Goal: Task Accomplishment & Management: Manage account settings

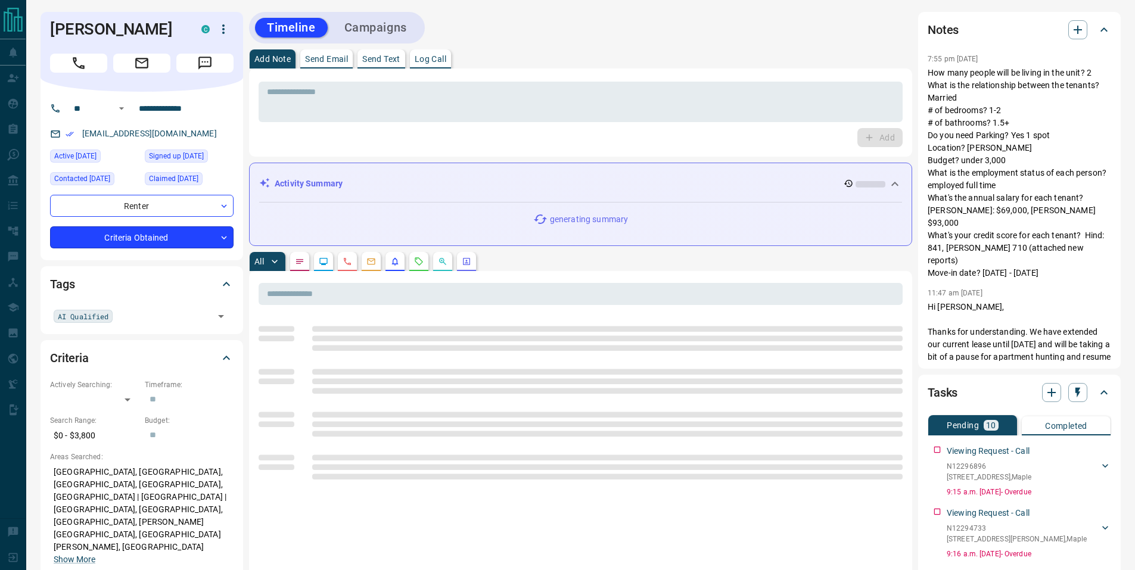
click at [179, 233] on body "**********" at bounding box center [567, 531] width 1135 height 1062
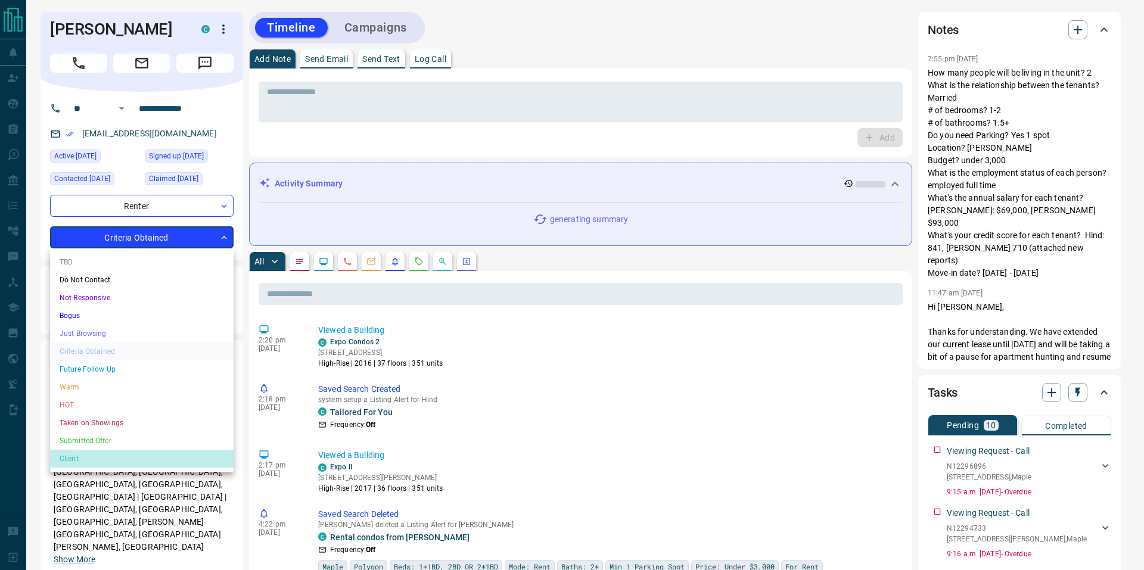
click at [82, 458] on li "Client" at bounding box center [141, 459] width 183 height 18
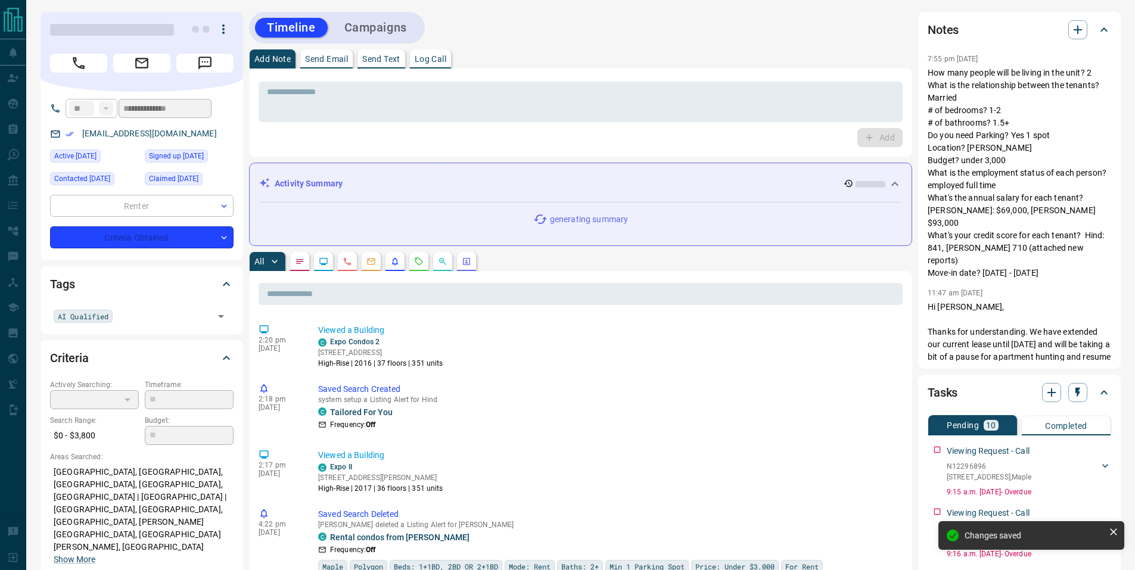
type input "**"
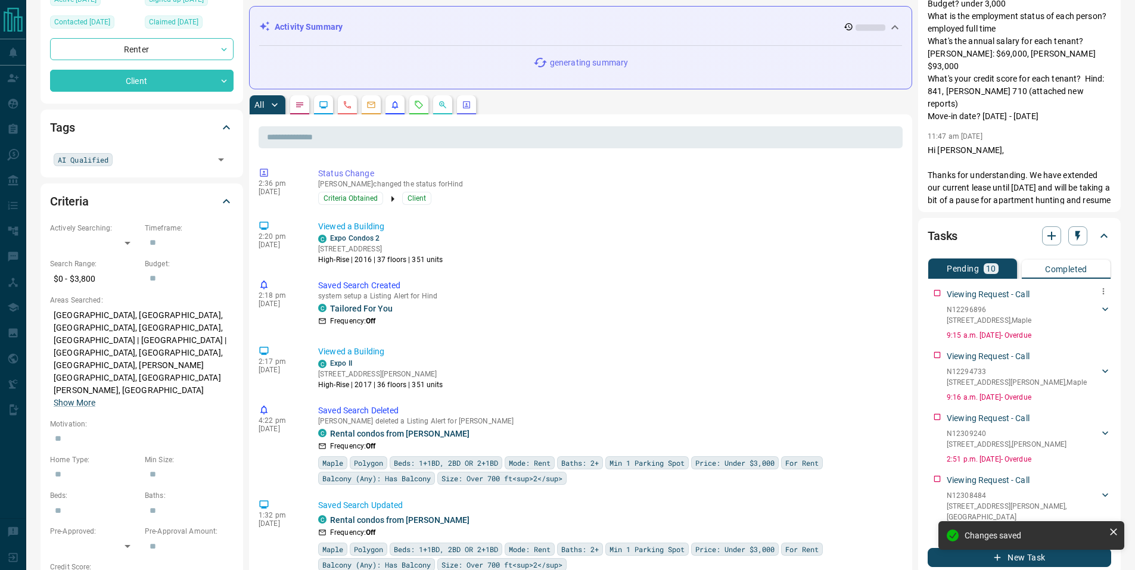
scroll to position [155, 0]
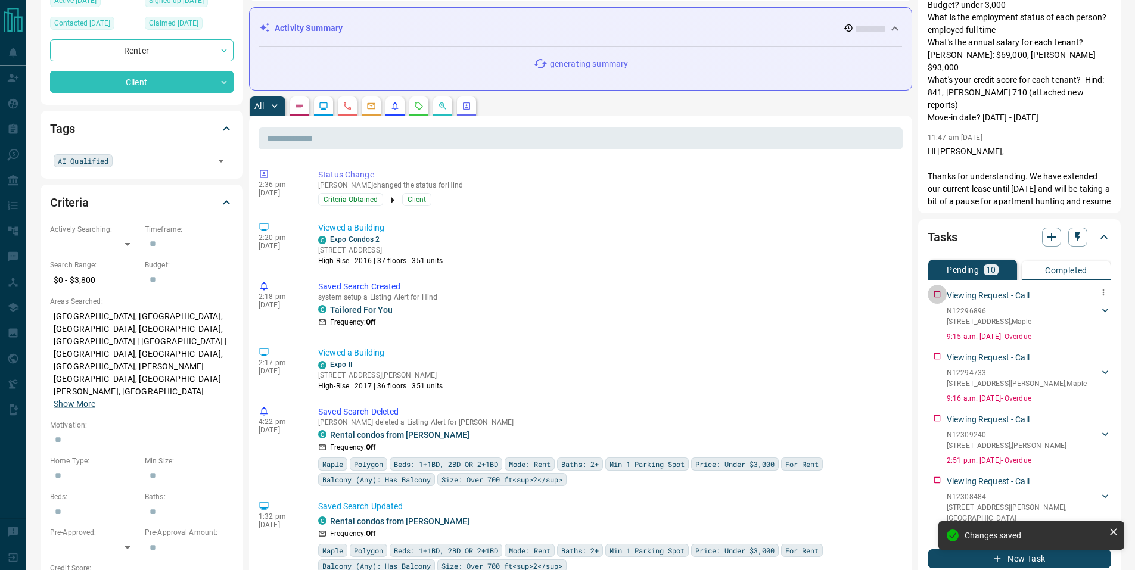
click at [938, 295] on div "Viewing Request - Call N12296896 429 - [STREET_ADDRESS][GEOGRAPHIC_DATA][PERSON…" at bounding box center [1019, 313] width 183 height 57
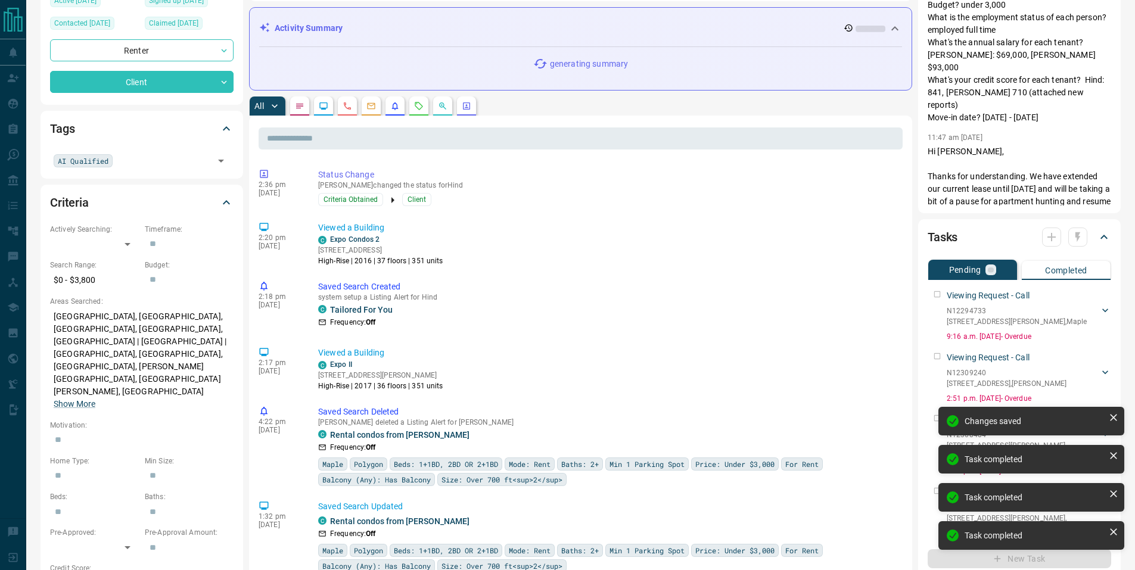
click at [938, 295] on div "Viewing Request - Call N12294733 [STREET_ADDRESS][GEOGRAPHIC_DATA][PERSON_NAME]…" at bounding box center [1019, 313] width 183 height 57
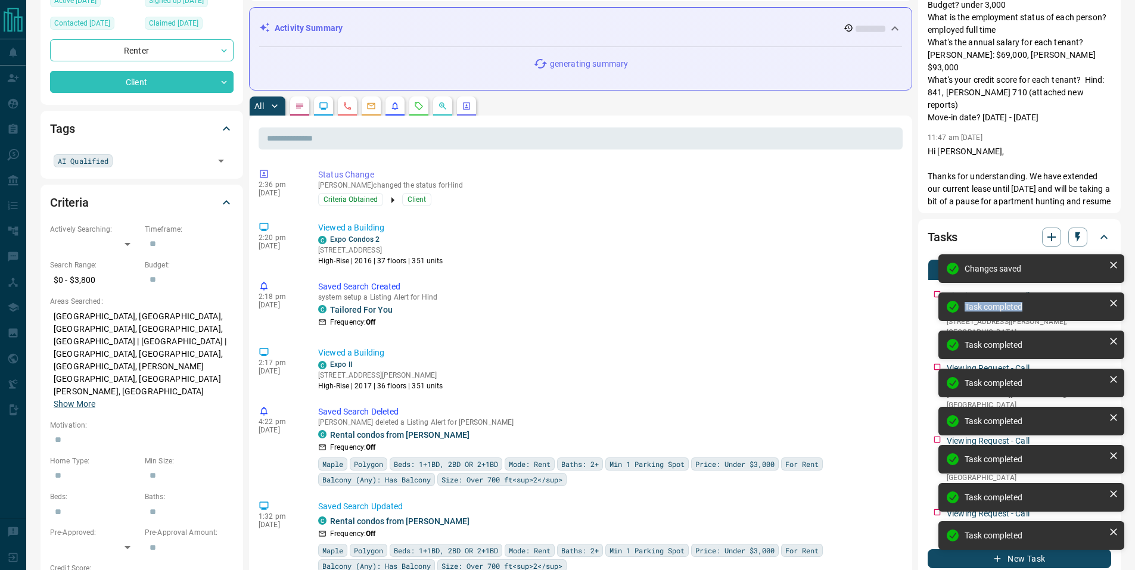
click at [938, 295] on div "Task completed" at bounding box center [1031, 307] width 186 height 29
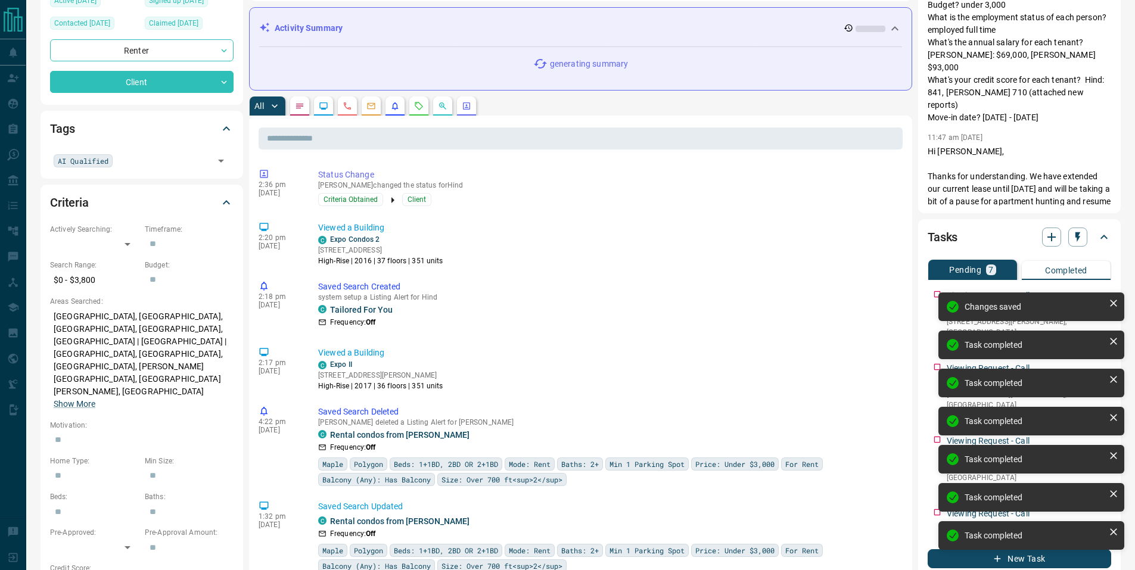
click at [938, 293] on div "Changes saved Task completed Task completed Task completed Task completed Task …" at bounding box center [1031, 426] width 191 height 272
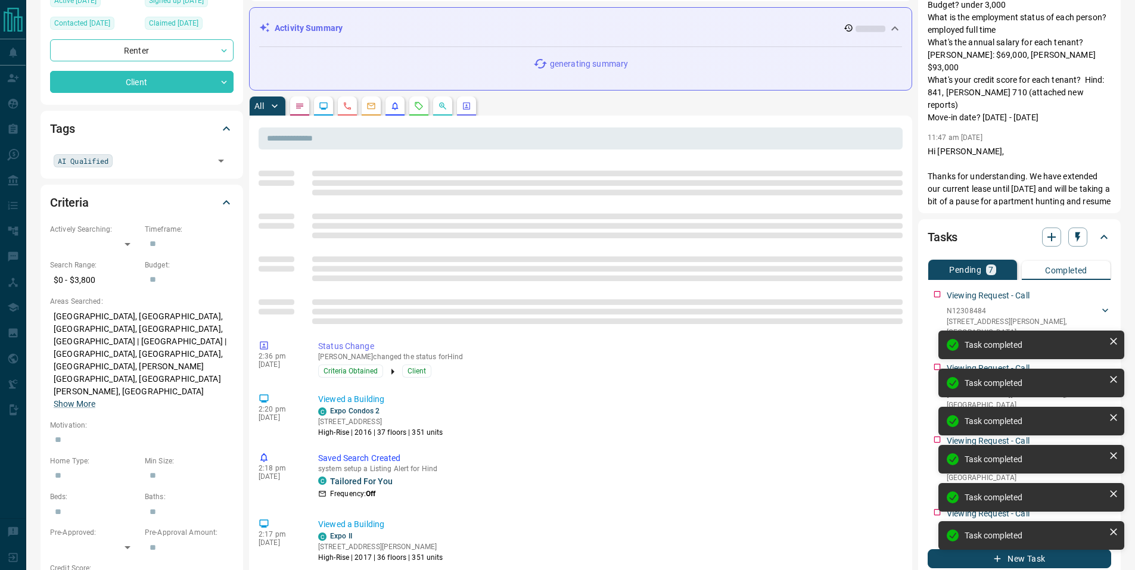
click at [937, 295] on div "Changes saved Task completed Task completed Task completed Task completed Task …" at bounding box center [1031, 426] width 191 height 272
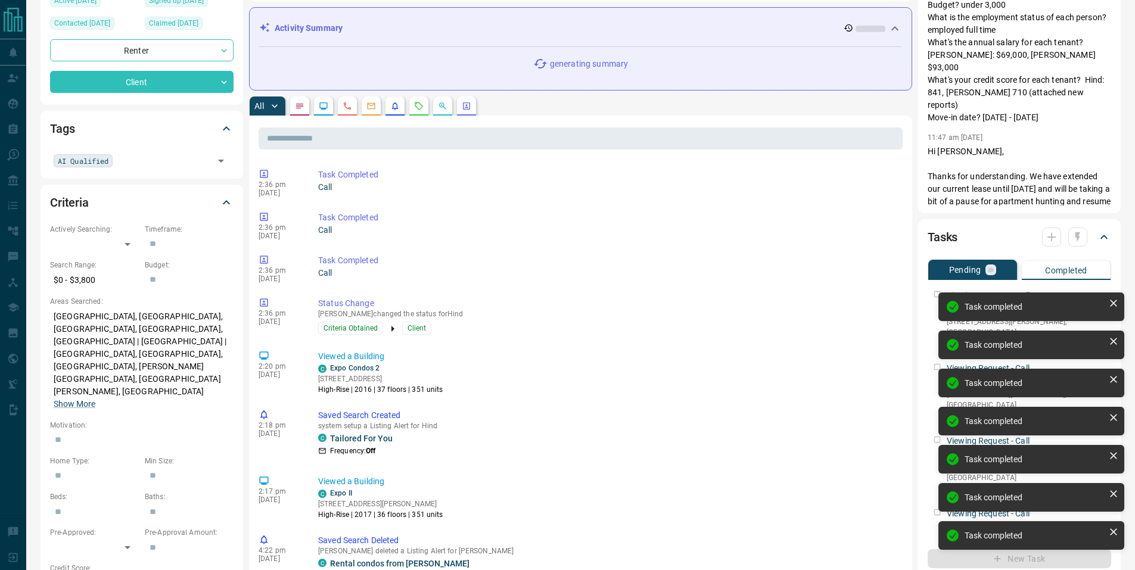
click at [937, 295] on div "Task completed Task completed Task completed Task completed Task completed Task…" at bounding box center [1031, 426] width 191 height 272
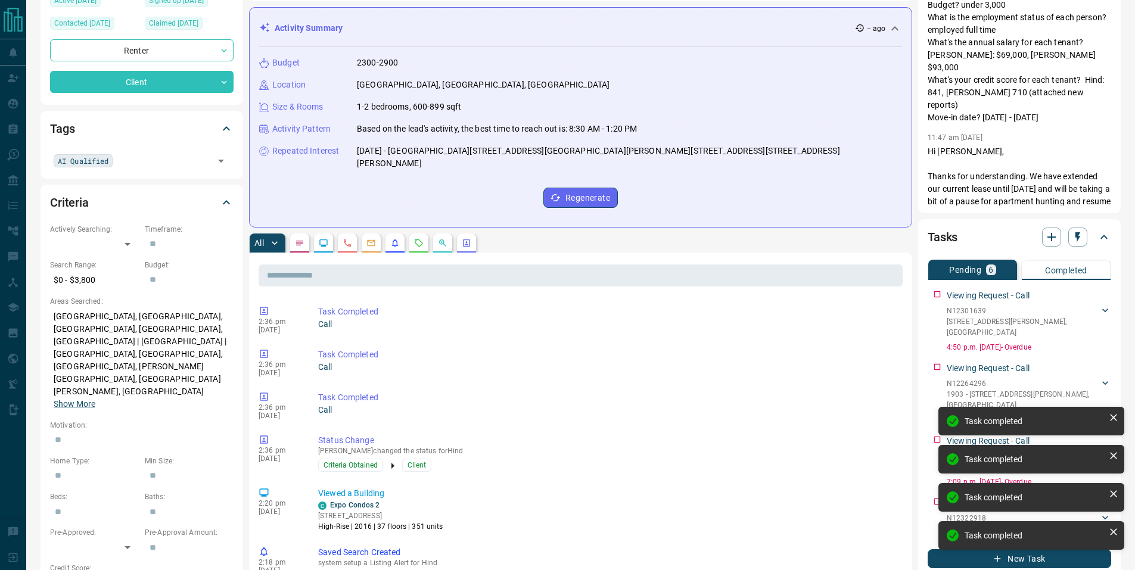
click at [940, 297] on div "Task completed Task completed Task completed Task completed Task completed Task…" at bounding box center [1031, 426] width 191 height 272
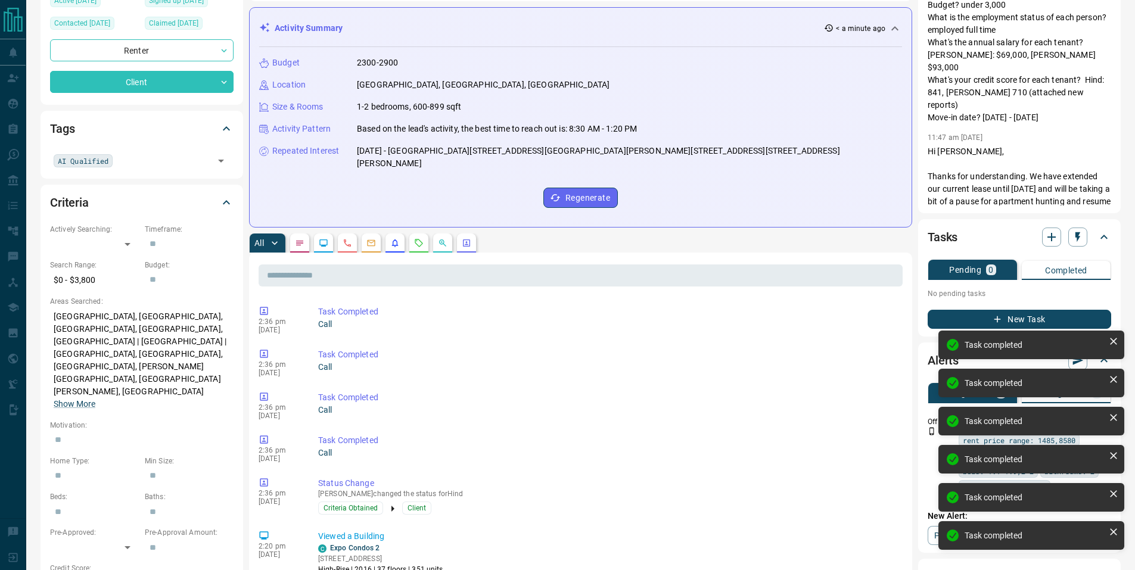
click at [919, 304] on div "Tasks Pending 0 Completed No pending tasks New Task" at bounding box center [1019, 277] width 203 height 117
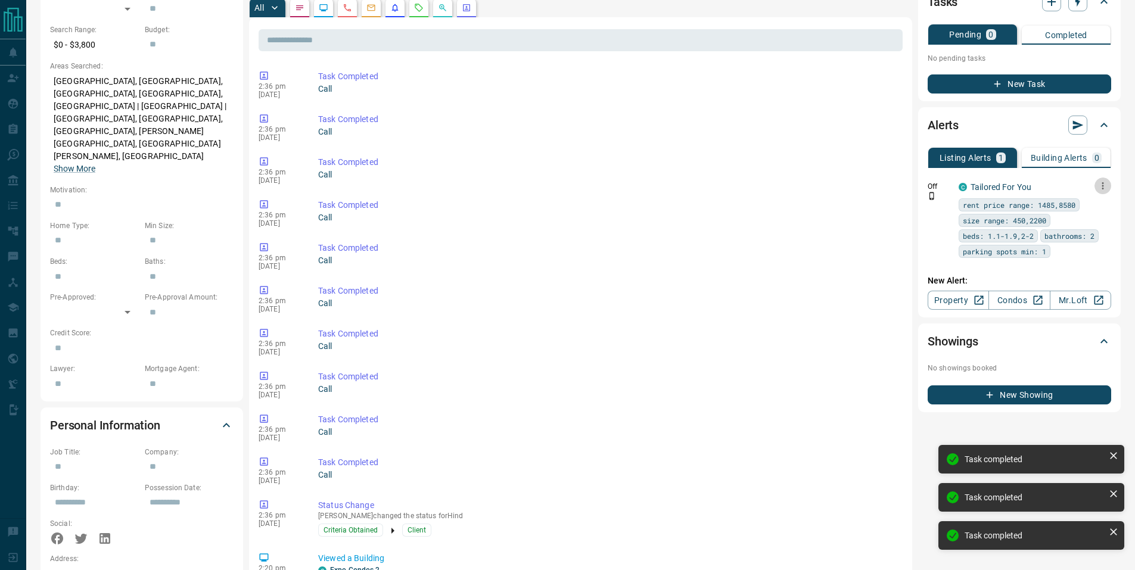
scroll to position [392, 0]
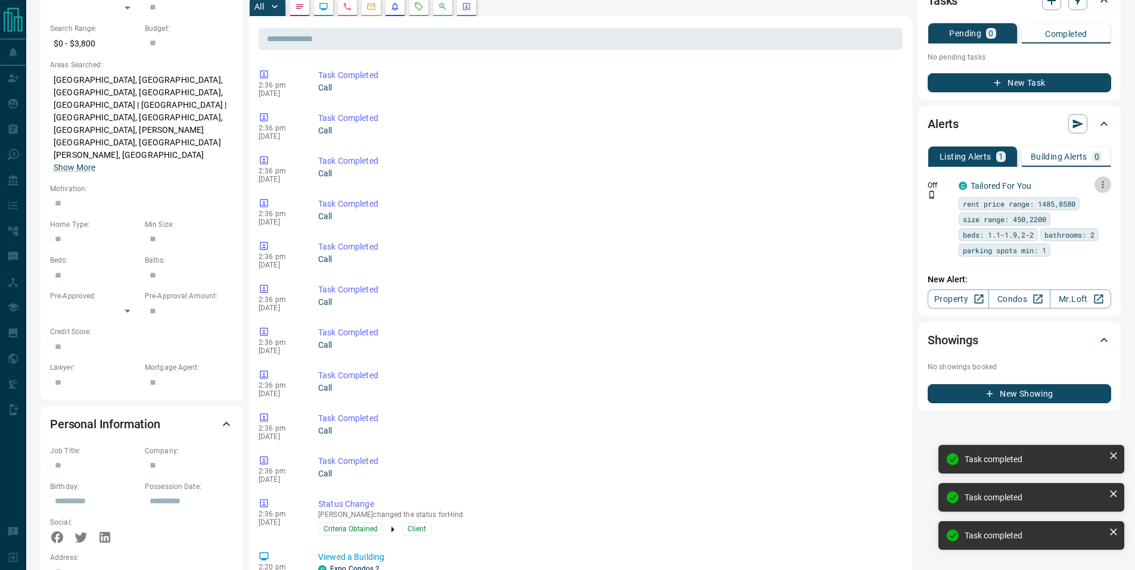
click at [1105, 184] on icon "button" at bounding box center [1102, 184] width 11 height 11
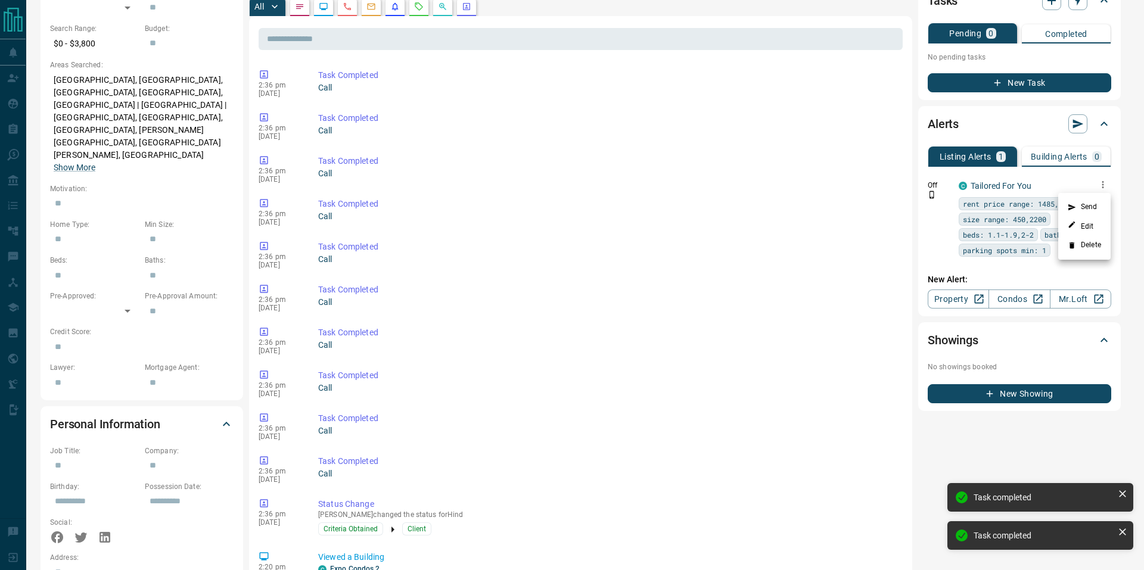
click at [1085, 247] on li "Delete" at bounding box center [1084, 245] width 52 height 19
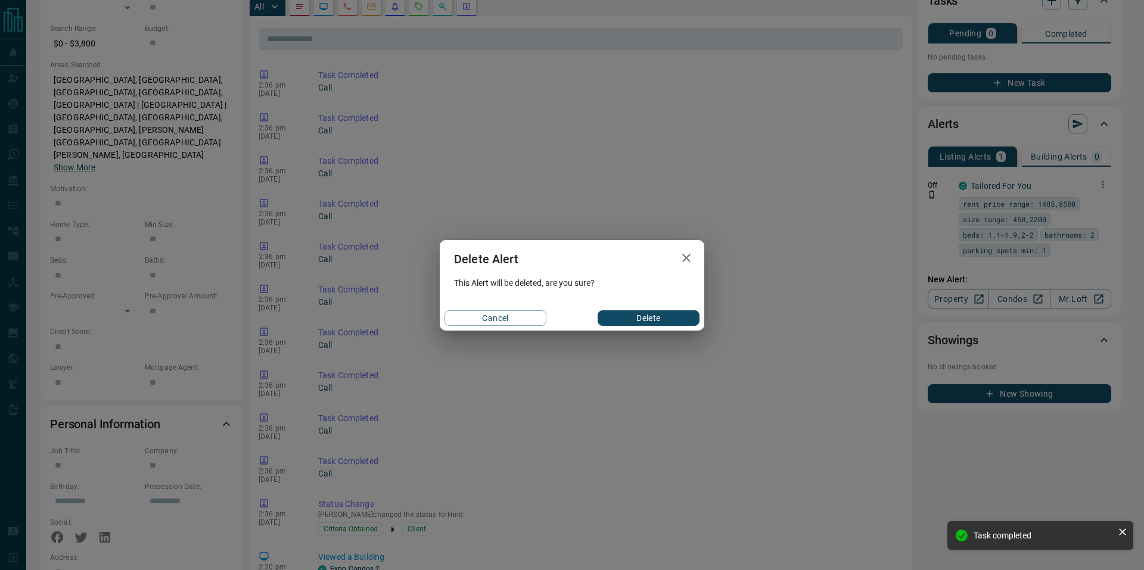
click at [671, 315] on button "Delete" at bounding box center [649, 317] width 102 height 15
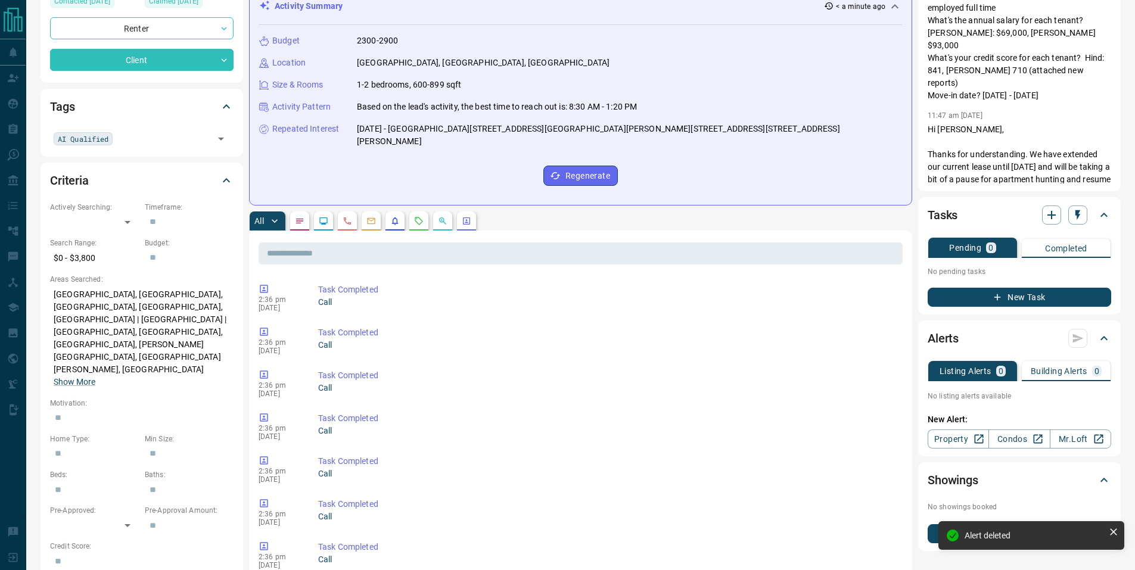
scroll to position [0, 0]
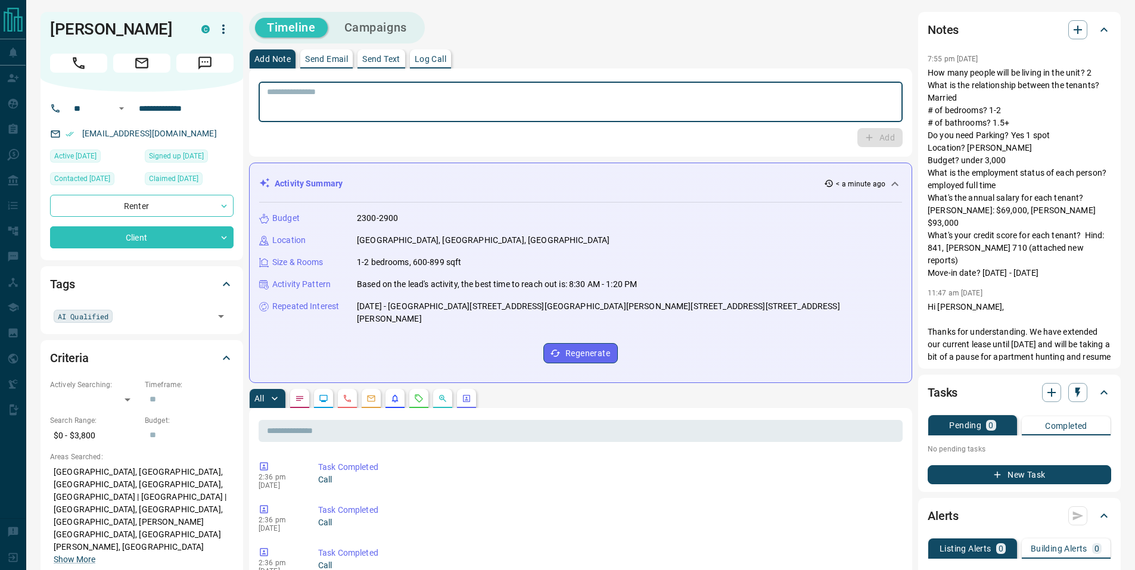
click at [316, 102] on textarea at bounding box center [580, 102] width 627 height 30
type textarea "*"
paste textarea "**********"
type textarea "**********"
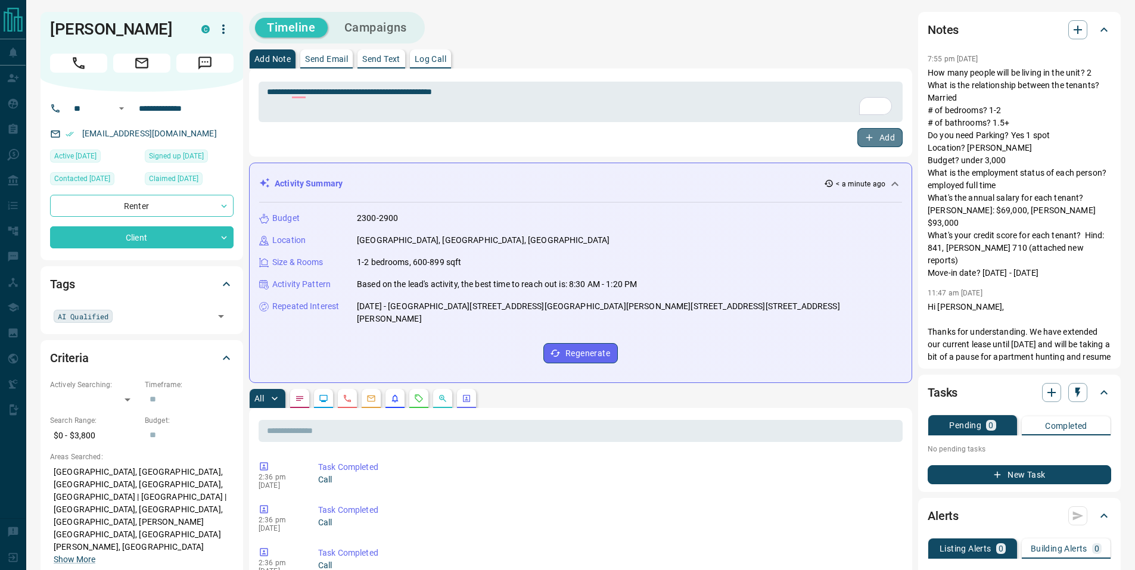
click at [874, 139] on icon "button" at bounding box center [869, 137] width 11 height 11
